Goal: Task Accomplishment & Management: Use online tool/utility

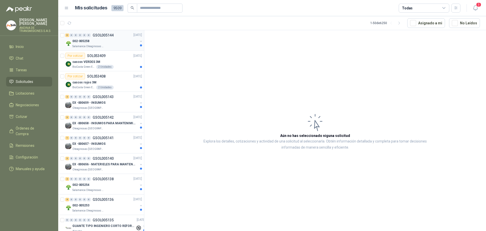
click at [102, 37] on div "6 0 0 0 0 0 GSOL005144 [DATE]" at bounding box center [104, 35] width 78 height 6
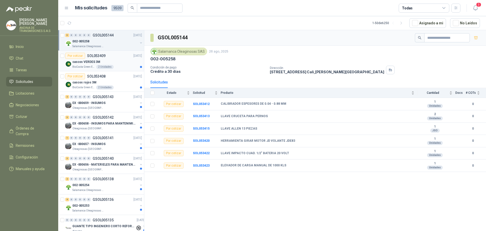
click at [98, 56] on p "SOL053409" at bounding box center [96, 56] width 18 height 4
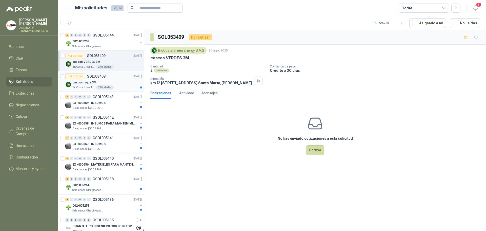
click at [102, 77] on p "SOL053408" at bounding box center [96, 76] width 18 height 4
click at [110, 97] on p "GSOL005143" at bounding box center [103, 97] width 21 height 4
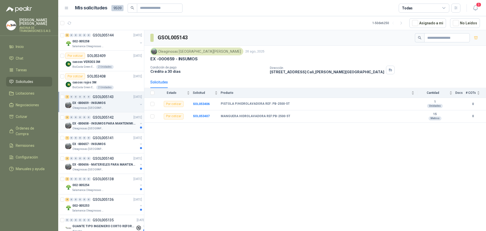
click at [111, 116] on p "GSOL005142" at bounding box center [103, 118] width 21 height 4
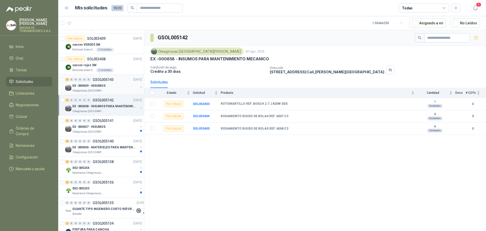
scroll to position [25, 0]
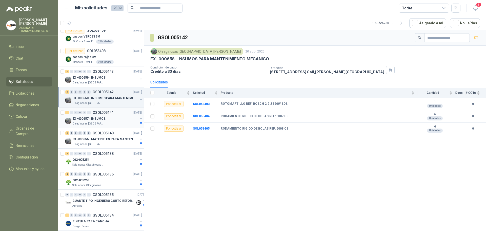
click at [103, 113] on p "GSOL005141" at bounding box center [103, 113] width 21 height 4
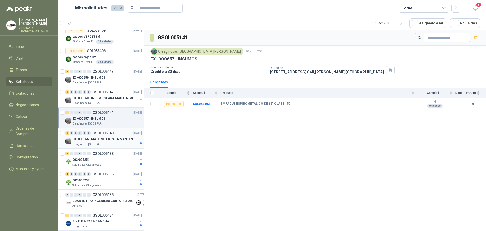
click at [106, 131] on p "GSOL005140" at bounding box center [103, 133] width 21 height 4
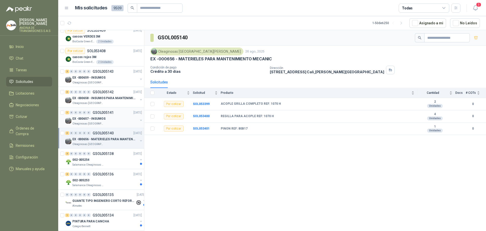
scroll to position [76, 0]
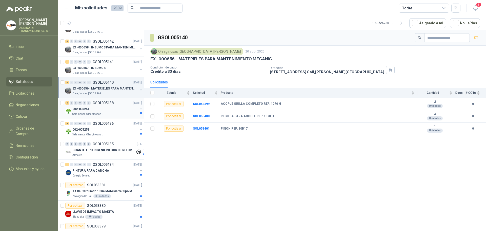
click at [108, 102] on p "GSOL005138" at bounding box center [103, 103] width 21 height 4
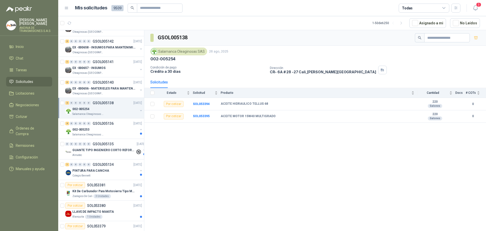
scroll to position [101, 0]
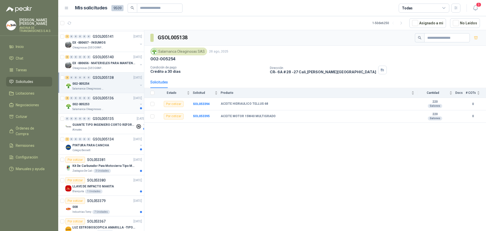
click at [109, 98] on p "GSOL005136" at bounding box center [103, 98] width 21 height 4
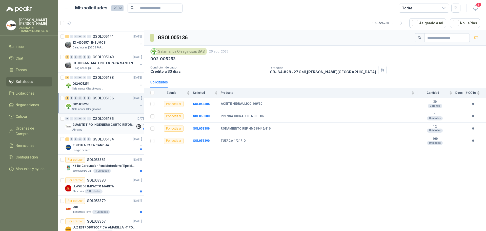
click at [109, 119] on p "GSOL005135" at bounding box center [103, 119] width 21 height 4
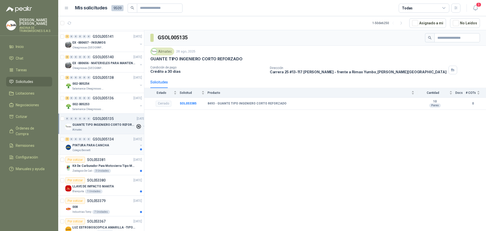
click at [109, 139] on p "GSOL005134" at bounding box center [103, 139] width 21 height 4
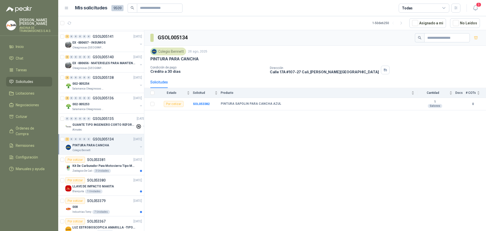
scroll to position [127, 0]
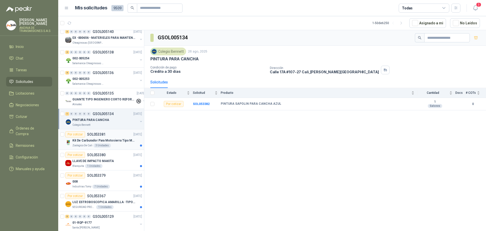
click at [98, 133] on p "SOL053381" at bounding box center [96, 134] width 18 height 4
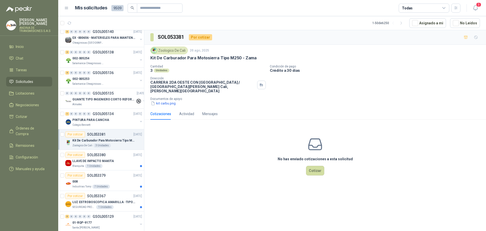
scroll to position [152, 0]
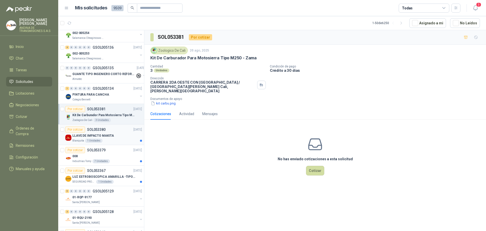
click at [101, 129] on p "SOL053380" at bounding box center [96, 130] width 18 height 4
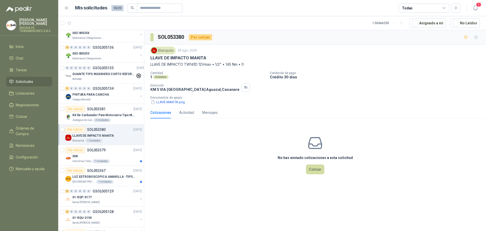
scroll to position [177, 0]
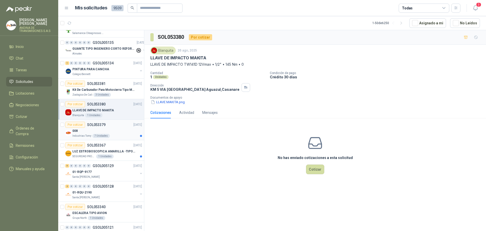
click at [103, 124] on p "SOL053379" at bounding box center [96, 125] width 18 height 4
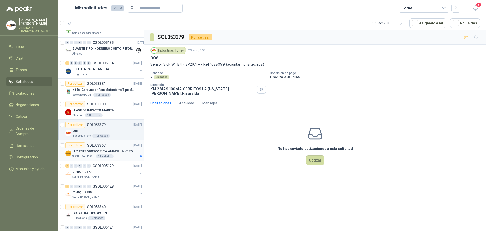
click at [101, 147] on p "SOL053367" at bounding box center [96, 145] width 18 height 4
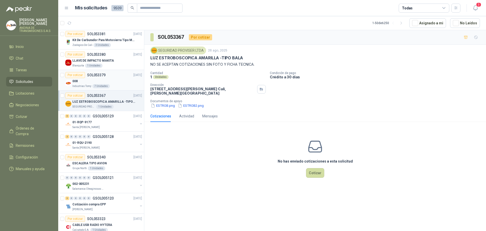
scroll to position [228, 0]
click at [109, 115] on p "GSOL005129" at bounding box center [103, 115] width 21 height 4
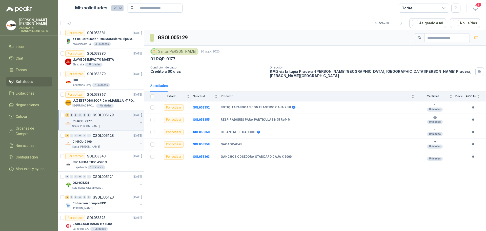
click at [105, 134] on p "GSOL005128" at bounding box center [103, 136] width 21 height 4
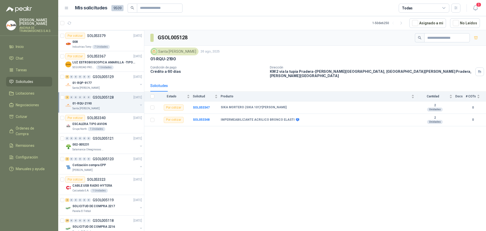
scroll to position [279, 0]
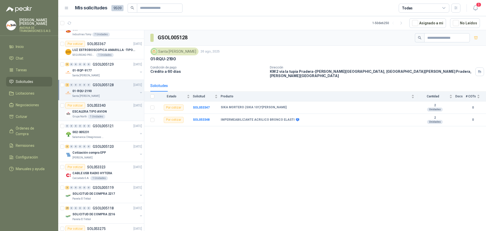
click at [100, 105] on p "SOL053340" at bounding box center [96, 106] width 18 height 4
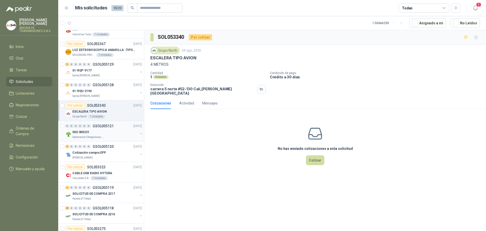
click at [101, 124] on p "GSOL005121" at bounding box center [103, 126] width 21 height 4
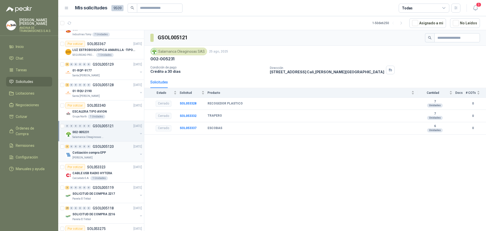
click at [107, 143] on div "3 0 0 0 0 0 GSOL005120 [DATE] Cotización compra EPP [PERSON_NAME]" at bounding box center [101, 151] width 86 height 21
click at [108, 145] on p "GSOL005120" at bounding box center [103, 147] width 21 height 4
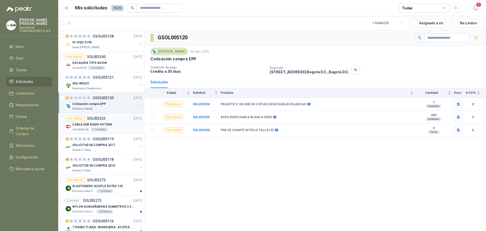
scroll to position [329, 0]
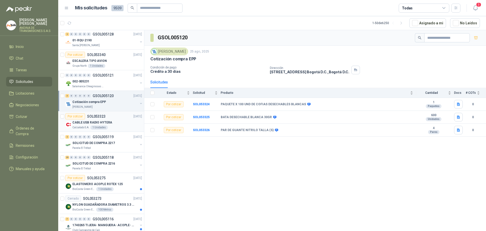
click at [102, 116] on p "SOL053323" at bounding box center [96, 116] width 18 height 4
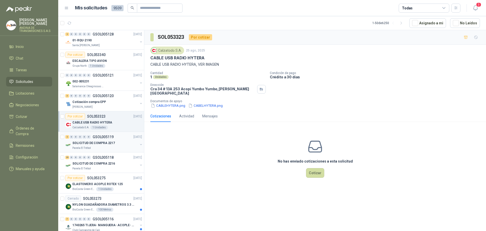
click at [112, 137] on p "GSOL005119" at bounding box center [103, 137] width 21 height 4
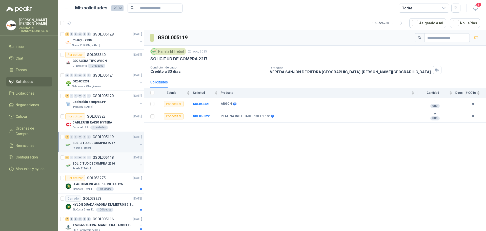
click at [105, 156] on p "GSOL005118" at bounding box center [103, 158] width 21 height 4
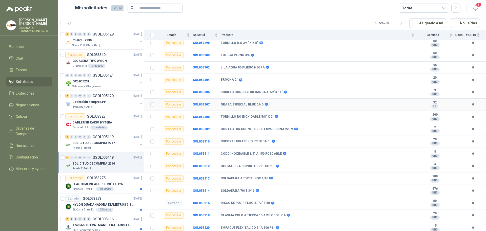
scroll to position [235, 0]
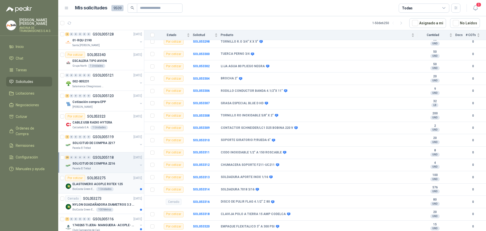
click at [103, 177] on p "SOL053275" at bounding box center [96, 178] width 18 height 4
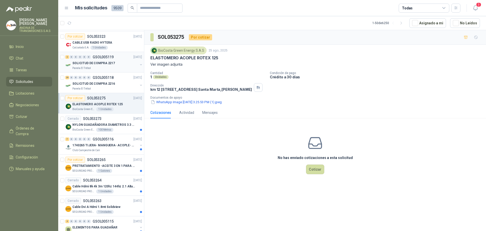
scroll to position [431, 0]
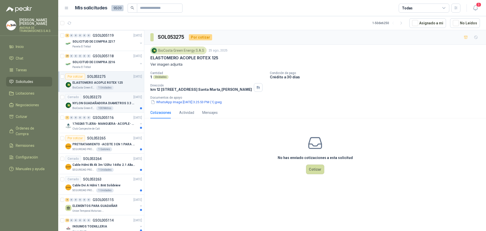
click at [98, 97] on p "SOL053273" at bounding box center [92, 97] width 18 height 4
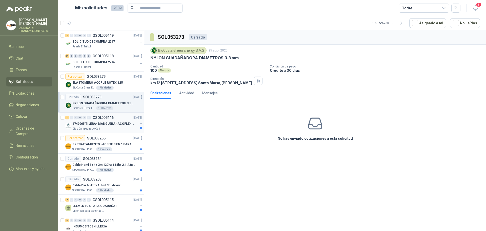
click at [99, 116] on p "GSOL005116" at bounding box center [103, 118] width 21 height 4
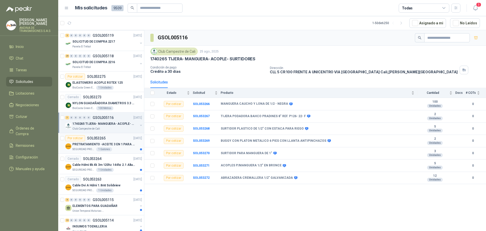
click at [99, 137] on p "SOL053265" at bounding box center [96, 138] width 18 height 4
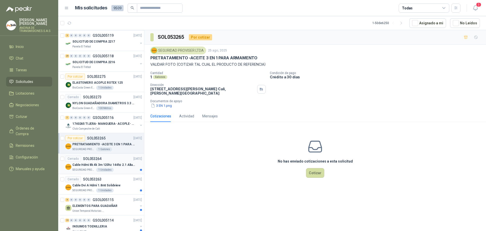
click at [99, 159] on p "SOL053264" at bounding box center [92, 159] width 18 height 4
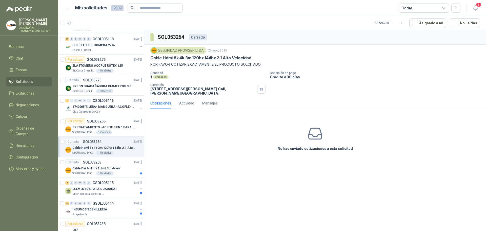
scroll to position [456, 0]
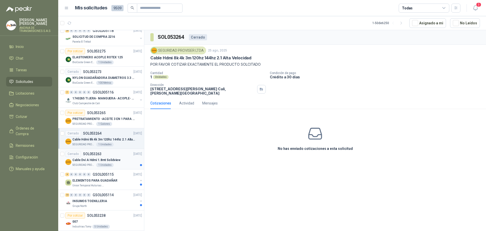
click at [99, 153] on p "SOL053263" at bounding box center [92, 154] width 18 height 4
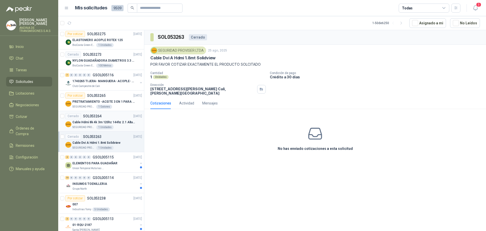
scroll to position [481, 0]
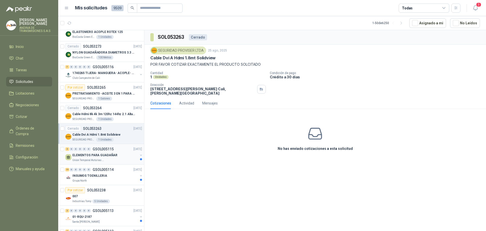
click at [101, 147] on p "GSOL005115" at bounding box center [103, 149] width 21 height 4
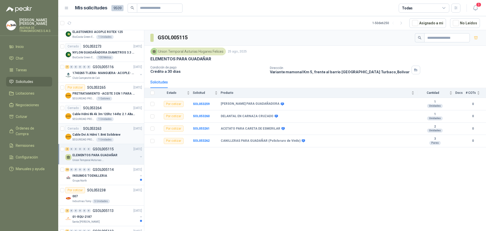
scroll to position [532, 0]
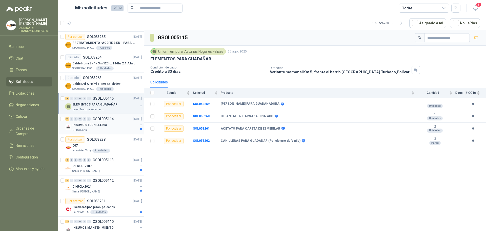
click at [108, 120] on p "GSOL005114" at bounding box center [103, 119] width 21 height 4
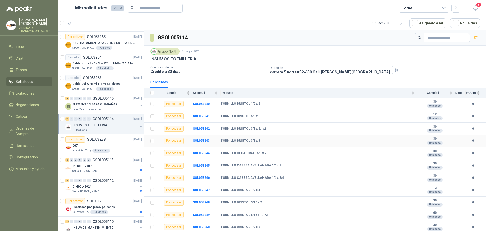
scroll to position [50, 0]
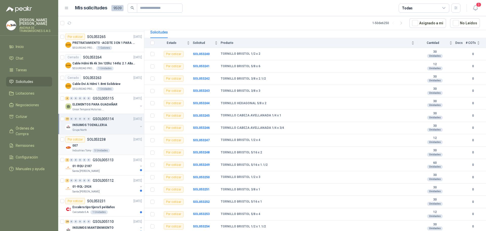
click at [97, 141] on p "SOL053238" at bounding box center [96, 140] width 18 height 4
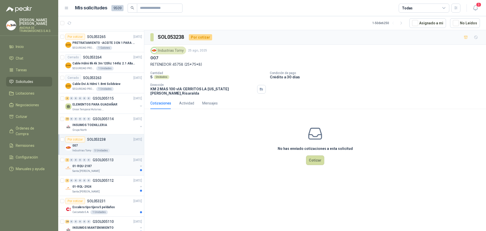
click at [109, 159] on p "GSOL005113" at bounding box center [103, 160] width 21 height 4
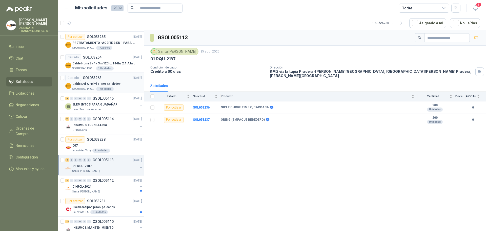
click at [95, 77] on p "SOL053263" at bounding box center [92, 78] width 18 height 4
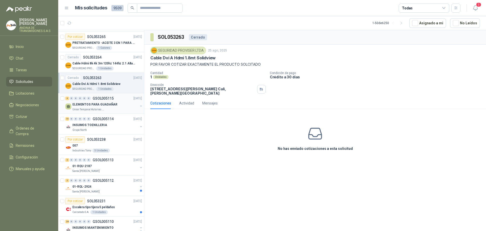
click at [102, 99] on p "GSOL005115" at bounding box center [103, 99] width 21 height 4
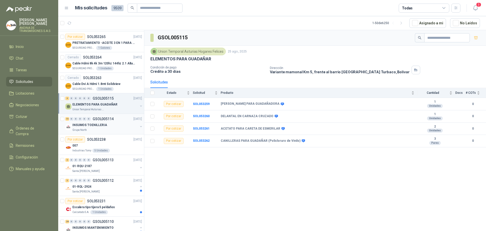
click at [104, 117] on p "GSOL005114" at bounding box center [103, 119] width 21 height 4
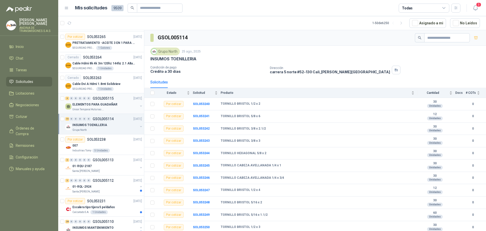
click at [108, 97] on p "GSOL005115" at bounding box center [103, 99] width 21 height 4
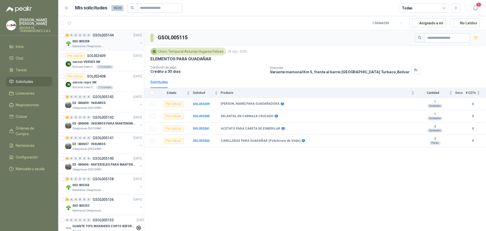
click at [110, 34] on p "GSOL005144" at bounding box center [103, 35] width 21 height 4
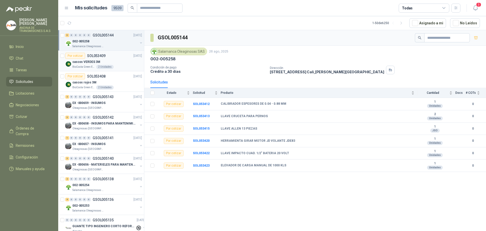
click at [100, 55] on p "SOL053409" at bounding box center [96, 56] width 18 height 4
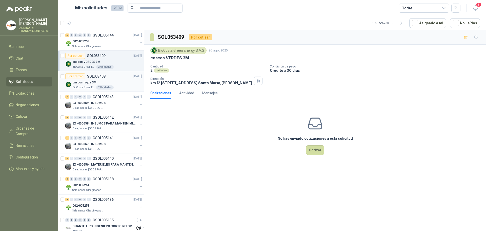
click at [105, 75] on p "SOL053408" at bounding box center [96, 76] width 18 height 4
click at [105, 96] on p "GSOL005143" at bounding box center [103, 97] width 21 height 4
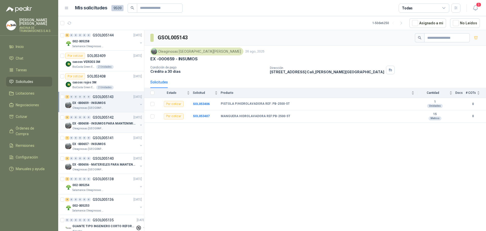
click at [109, 116] on p "GSOL005142" at bounding box center [103, 118] width 21 height 4
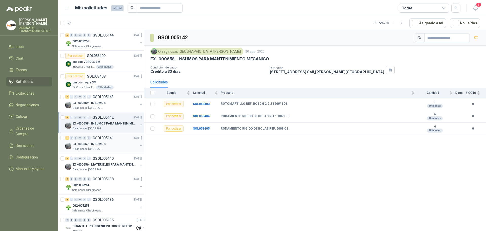
click at [107, 137] on p "GSOL005141" at bounding box center [103, 138] width 21 height 4
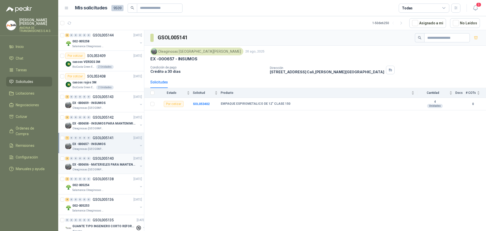
click at [101, 159] on p "GSOL005140" at bounding box center [103, 159] width 21 height 4
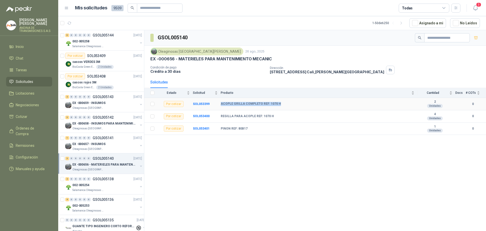
drag, startPoint x: 220, startPoint y: 104, endPoint x: 280, endPoint y: 105, distance: 60.3
click at [280, 105] on tr "Por cotizar SOL053399 ACOPLE GRILLA COMPLETO REF: 1070 H 2 Unidades 0" at bounding box center [315, 104] width 342 height 12
copy tr "ACOPLE GRILLA COMPLETO REF: 1070 H"
drag, startPoint x: 222, startPoint y: 114, endPoint x: 285, endPoint y: 115, distance: 63.6
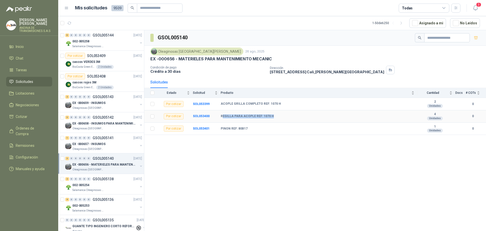
click at [285, 115] on div "REGILLA PARA ACOPLE REF: 1070 H" at bounding box center [318, 116] width 194 height 4
drag, startPoint x: 221, startPoint y: 115, endPoint x: 271, endPoint y: 113, distance: 50.4
click at [271, 113] on td "REGILLA PARA ACOPLE REF: 1070 H" at bounding box center [319, 116] width 197 height 12
copy b "REGILLA PARA ACOPLE REF: 1070 H"
click at [105, 33] on p "GSOL005144" at bounding box center [103, 35] width 21 height 4
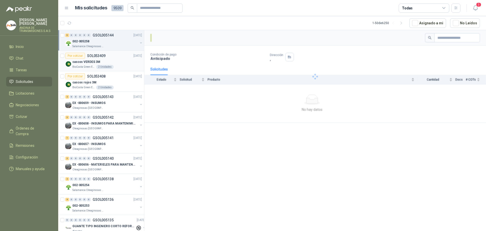
click at [103, 56] on p "SOL053409" at bounding box center [96, 56] width 18 height 4
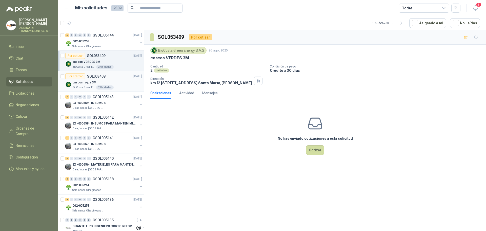
click at [94, 73] on div "Por cotizar SOL053408" at bounding box center [85, 76] width 40 height 6
click at [106, 95] on p "GSOL005143" at bounding box center [103, 97] width 21 height 4
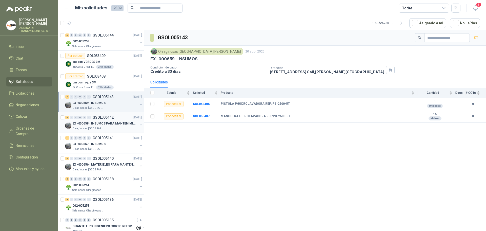
click at [111, 116] on p "GSOL005142" at bounding box center [103, 118] width 21 height 4
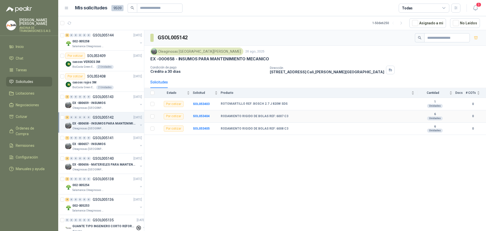
click at [179, 117] on div "Por cotizar" at bounding box center [174, 116] width 20 height 6
click at [197, 116] on b "SOL053404" at bounding box center [201, 116] width 17 height 4
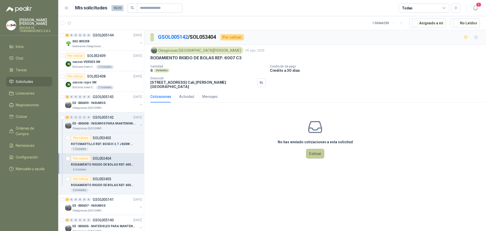
click at [316, 149] on button "Cotizar" at bounding box center [315, 154] width 18 height 10
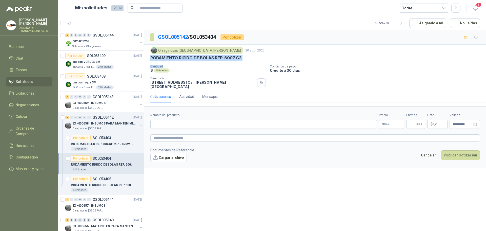
drag, startPoint x: 151, startPoint y: 58, endPoint x: 239, endPoint y: 63, distance: 88.0
click at [239, 63] on div "Oleaginosas [GEOGRAPHIC_DATA][PERSON_NAME] [DATE] RODAMIENTO RIGIDO DE BOLAS RE…" at bounding box center [315, 68] width 330 height 42
drag, startPoint x: 238, startPoint y: 66, endPoint x: 243, endPoint y: 60, distance: 8.2
click at [238, 66] on p "Cantidad" at bounding box center [208, 67] width 116 height 4
click at [244, 58] on div "RODAMIENTO RIGIDO DE BOLAS REF: 6007 C3" at bounding box center [315, 57] width 330 height 5
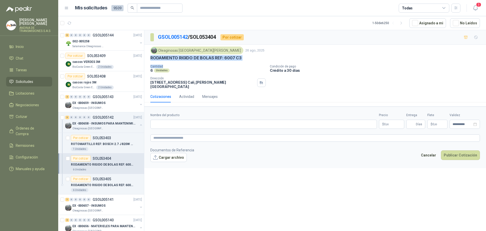
click at [245, 56] on div "RODAMIENTO RIGIDO DE BOLAS REF: 6007 C3" at bounding box center [315, 57] width 330 height 5
click at [244, 57] on div "RODAMIENTO RIGIDO DE BOLAS REF: 6007 C3" at bounding box center [315, 57] width 330 height 5
click at [241, 58] on div "RODAMIENTO RIGIDO DE BOLAS REF: 6007 C3" at bounding box center [315, 57] width 330 height 5
drag, startPoint x: 241, startPoint y: 58, endPoint x: 167, endPoint y: 59, distance: 74.0
click at [167, 59] on div "RODAMIENTO RIGIDO DE BOLAS REF: 6007 C3" at bounding box center [315, 57] width 330 height 5
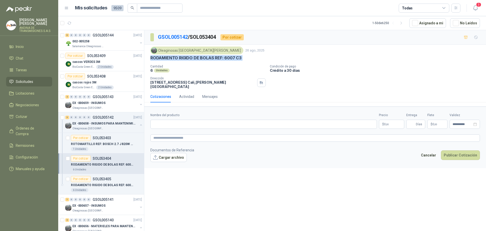
copy p "RODAMIENTO RIGIDO DE BOLAS REF: 6007 C3"
click at [188, 120] on input "Nombre del producto" at bounding box center [263, 124] width 227 height 9
paste input "**********"
type input "**********"
click at [187, 134] on textarea at bounding box center [315, 137] width 330 height 7
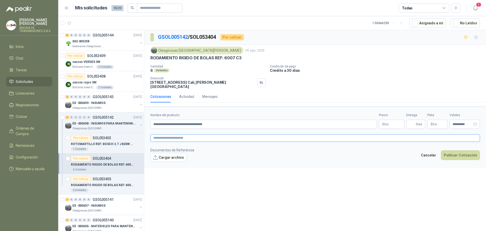
paste textarea "**********"
type textarea "**********"
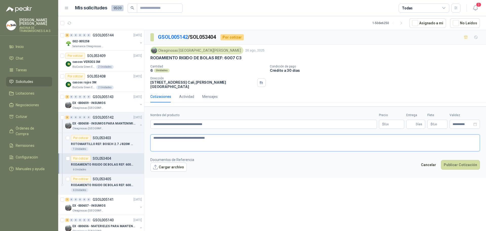
click at [221, 134] on textarea "**********" at bounding box center [315, 142] width 330 height 17
type textarea "**********"
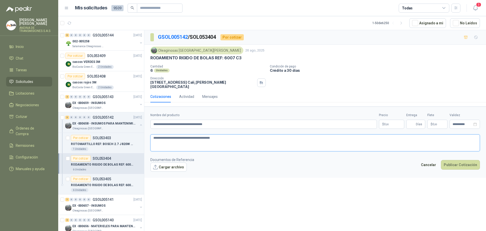
type textarea "**********"
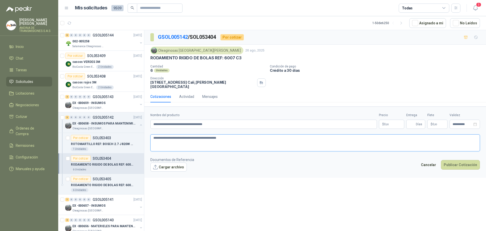
type textarea "**********"
click at [159, 145] on textarea "**********" at bounding box center [315, 142] width 330 height 17
type textarea "**********"
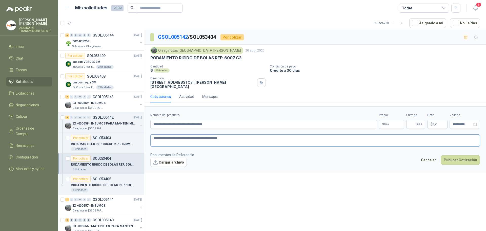
type textarea "**********"
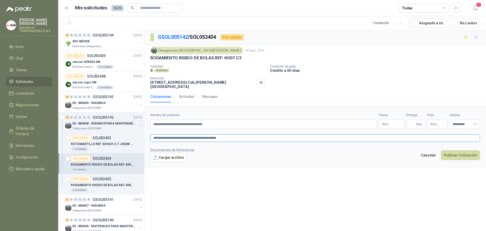
type textarea "**********"
click at [394, 119] on body "[PERSON_NAME] ANDINA DE TRANSMISIONES S.A.S Inicio Chat Tareas Solicitudes Lici…" at bounding box center [243, 115] width 486 height 231
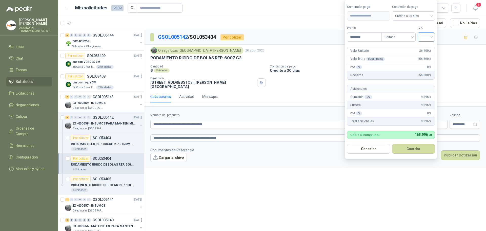
type input "********"
click at [428, 37] on input "search" at bounding box center [426, 37] width 11 height 8
click at [430, 47] on div "19%" at bounding box center [427, 48] width 9 height 6
click at [409, 147] on button "Guardar" at bounding box center [415, 149] width 44 height 10
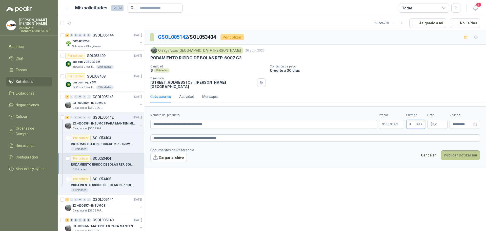
type input "*"
click at [458, 150] on button "Publicar Cotización" at bounding box center [460, 155] width 39 height 10
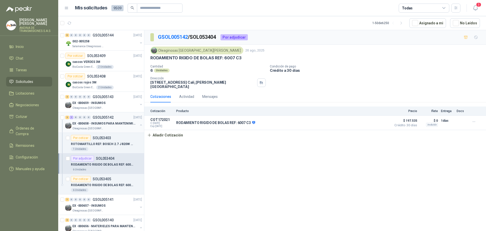
click at [110, 117] on p "GSOL005142" at bounding box center [103, 118] width 21 height 4
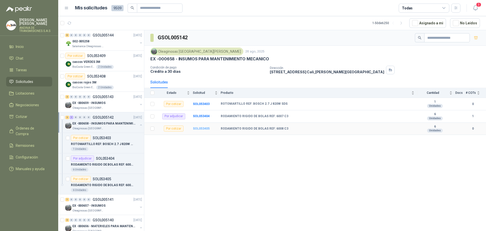
click at [199, 128] on b "SOL053405" at bounding box center [201, 129] width 17 height 4
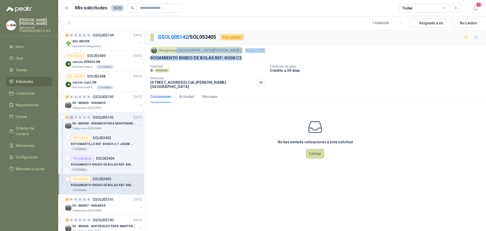
drag, startPoint x: 244, startPoint y: 59, endPoint x: 177, endPoint y: 52, distance: 67.7
click at [175, 52] on div "Oleaginosas [GEOGRAPHIC_DATA][PERSON_NAME] [DATE] RODAMIENTO RIGIDO DE BOLAS RE…" at bounding box center [315, 54] width 330 height 14
drag, startPoint x: 254, startPoint y: 59, endPoint x: 245, endPoint y: 59, distance: 9.4
click at [255, 59] on div "RODAMIENTO RIGIDO DE BOLAS REF: 6008 C3" at bounding box center [315, 57] width 330 height 5
click at [247, 57] on div "RODAMIENTO RIGIDO DE BOLAS REF: 6008 C3" at bounding box center [315, 57] width 330 height 5
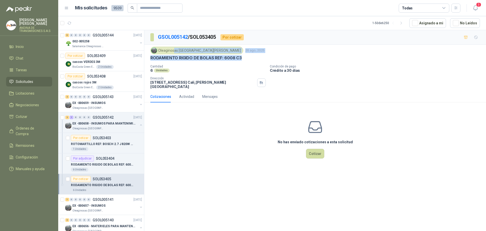
click at [244, 58] on div "RODAMIENTO RIGIDO DE BOLAS REF: 6008 C3" at bounding box center [315, 57] width 330 height 5
drag, startPoint x: 242, startPoint y: 57, endPoint x: 151, endPoint y: 58, distance: 90.7
click at [150, 58] on div "RODAMIENTO RIGIDO DE BOLAS REF: 6008 C3" at bounding box center [315, 57] width 330 height 5
copy p "RODAMIENTO RIGIDO DE BOLAS REF: 6008 C3"
click at [318, 150] on button "Cotizar" at bounding box center [315, 154] width 18 height 10
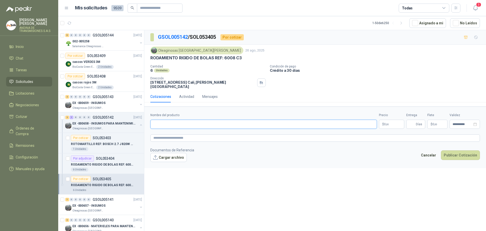
click at [196, 121] on input "Nombre del producto" at bounding box center [263, 124] width 227 height 9
paste input "**********"
click at [211, 134] on textarea at bounding box center [315, 137] width 330 height 7
drag, startPoint x: 213, startPoint y: 119, endPoint x: 155, endPoint y: 120, distance: 57.5
click at [156, 120] on input "**********" at bounding box center [263, 124] width 227 height 9
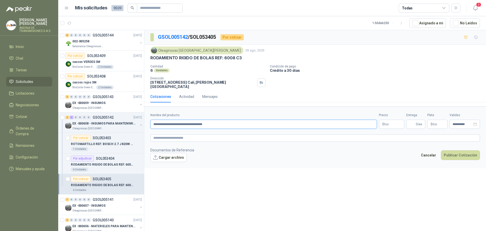
paste input "*"
type input "**********"
drag, startPoint x: 178, startPoint y: 131, endPoint x: 178, endPoint y: 134, distance: 3.3
paste textarea "**********"
type textarea "**********"
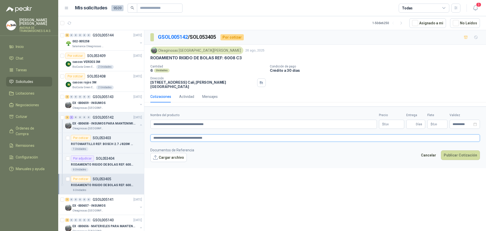
type textarea "**********"
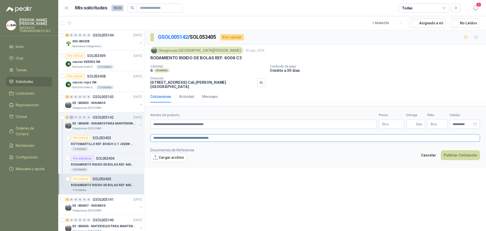
type textarea "**********"
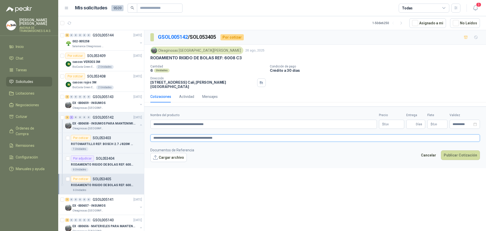
type textarea "**********"
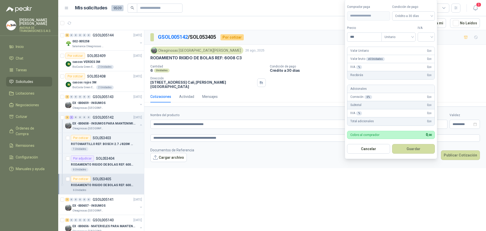
click at [394, 122] on body "[PERSON_NAME] ANDINA DE TRANSMISIONES S.A.S Inicio Chat Tareas Solicitudes Lici…" at bounding box center [243, 115] width 486 height 231
click at [434, 36] on div at bounding box center [426, 36] width 17 height 9
type input "********"
click at [431, 46] on div "19%" at bounding box center [427, 48] width 9 height 6
click at [405, 149] on button "Guardar" at bounding box center [415, 149] width 44 height 10
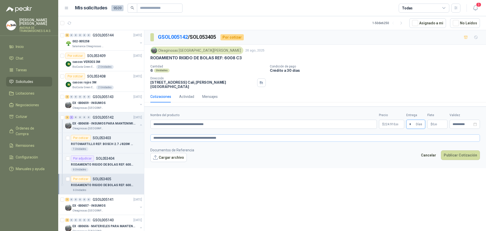
type input "*"
click at [383, 134] on textarea "**********" at bounding box center [315, 137] width 330 height 7
click at [388, 121] on body "[PERSON_NAME] ANDINA DE TRANSMISIONES S.A.S Inicio Chat Tareas Solicitudes Lici…" at bounding box center [243, 115] width 486 height 231
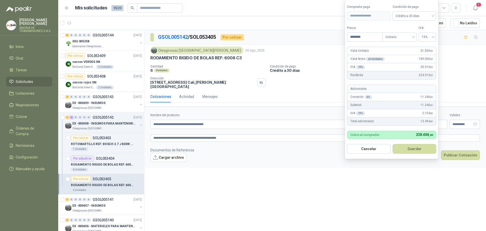
click at [399, 146] on button "Guardar" at bounding box center [415, 149] width 44 height 10
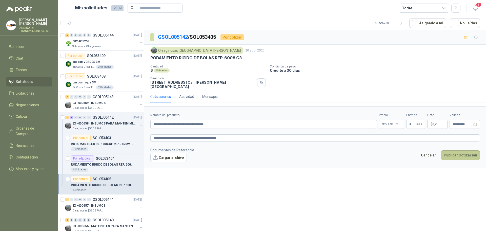
click at [455, 152] on button "Publicar Cotización" at bounding box center [460, 155] width 39 height 10
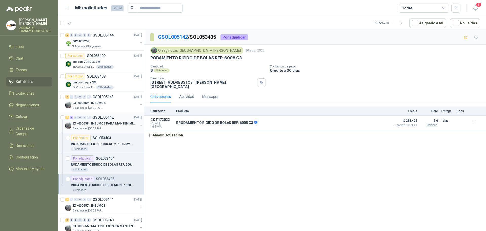
click at [105, 116] on p "GSOL005142" at bounding box center [103, 118] width 21 height 4
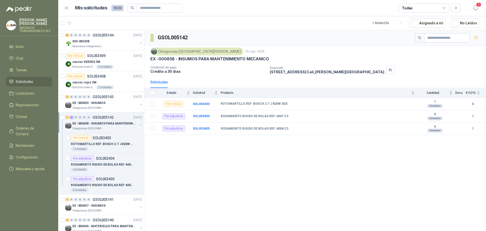
click at [104, 117] on p "GSOL005142" at bounding box center [103, 118] width 21 height 4
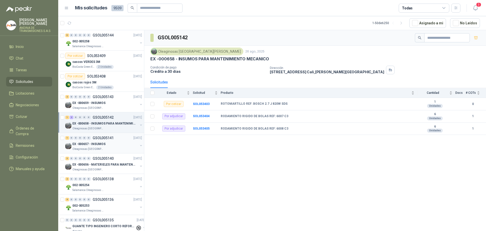
click at [109, 138] on p "GSOL005141" at bounding box center [103, 138] width 21 height 4
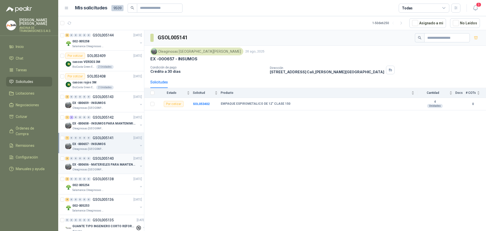
click at [107, 158] on p "GSOL005140" at bounding box center [103, 159] width 21 height 4
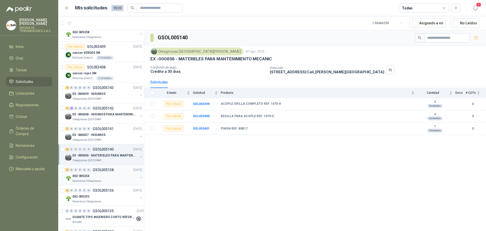
scroll to position [25, 0]
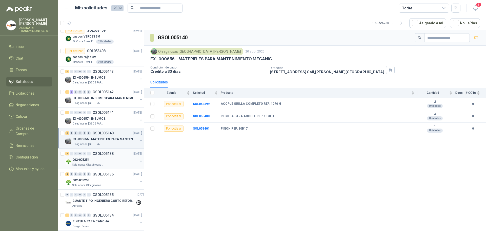
click at [109, 154] on p "GSOL005138" at bounding box center [103, 154] width 21 height 4
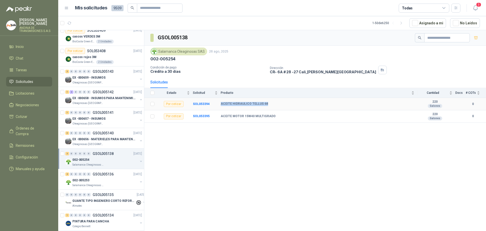
drag, startPoint x: 221, startPoint y: 104, endPoint x: 271, endPoint y: 104, distance: 50.4
click at [271, 104] on div "ACEITE HIDRAULICO TELLUS 68" at bounding box center [318, 104] width 194 height 4
copy b "ACEITE HIDRAULICO TELLUS 68"
